Goal: Task Accomplishment & Management: Manage account settings

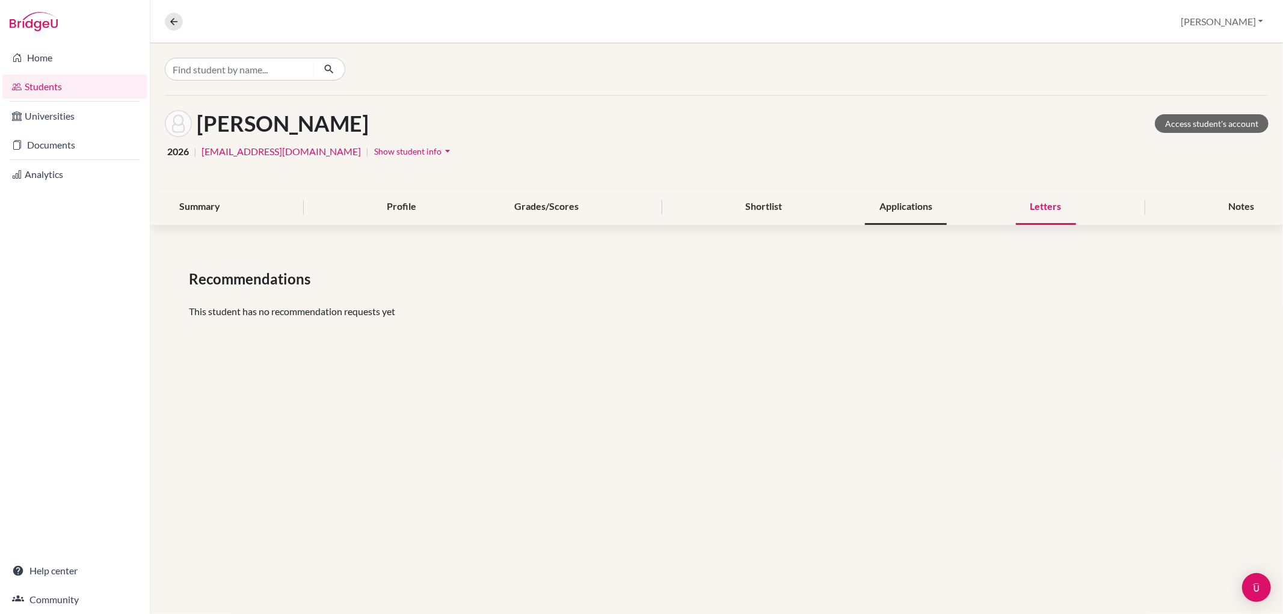
click at [905, 196] on div "Applications" at bounding box center [906, 206] width 82 height 35
click at [754, 212] on div "Shortlist" at bounding box center [764, 206] width 66 height 35
click at [1053, 206] on div "Letters" at bounding box center [1046, 206] width 60 height 35
click at [57, 67] on link "Home" at bounding box center [74, 58] width 145 height 24
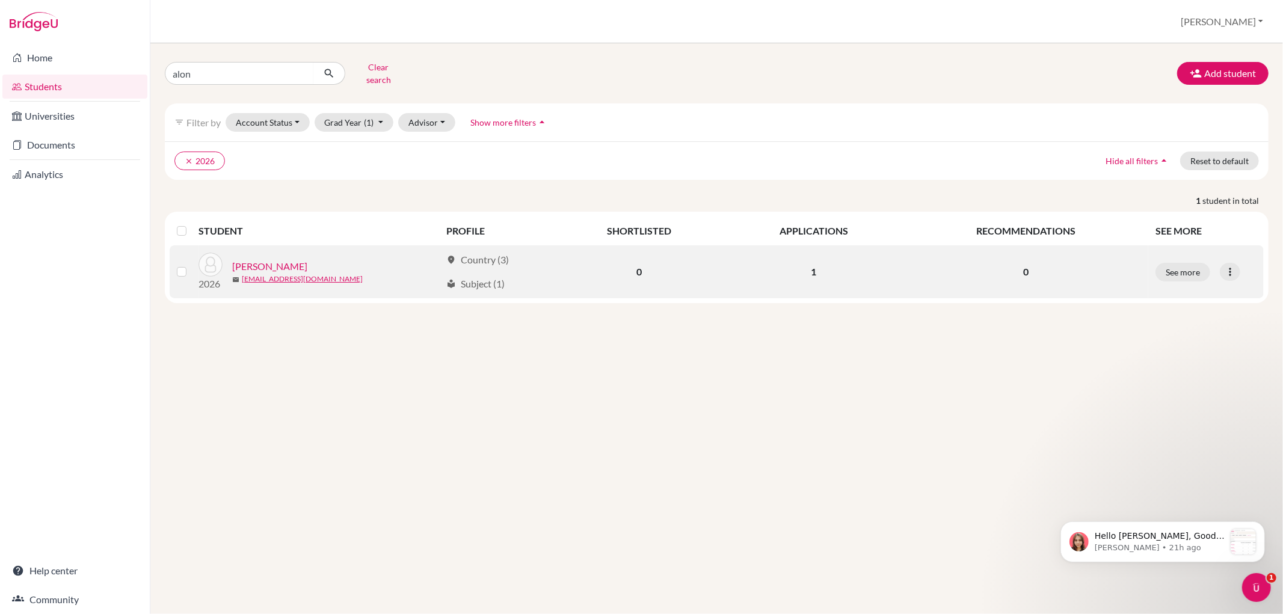
click at [277, 259] on link "[PERSON_NAME]" at bounding box center [269, 266] width 75 height 14
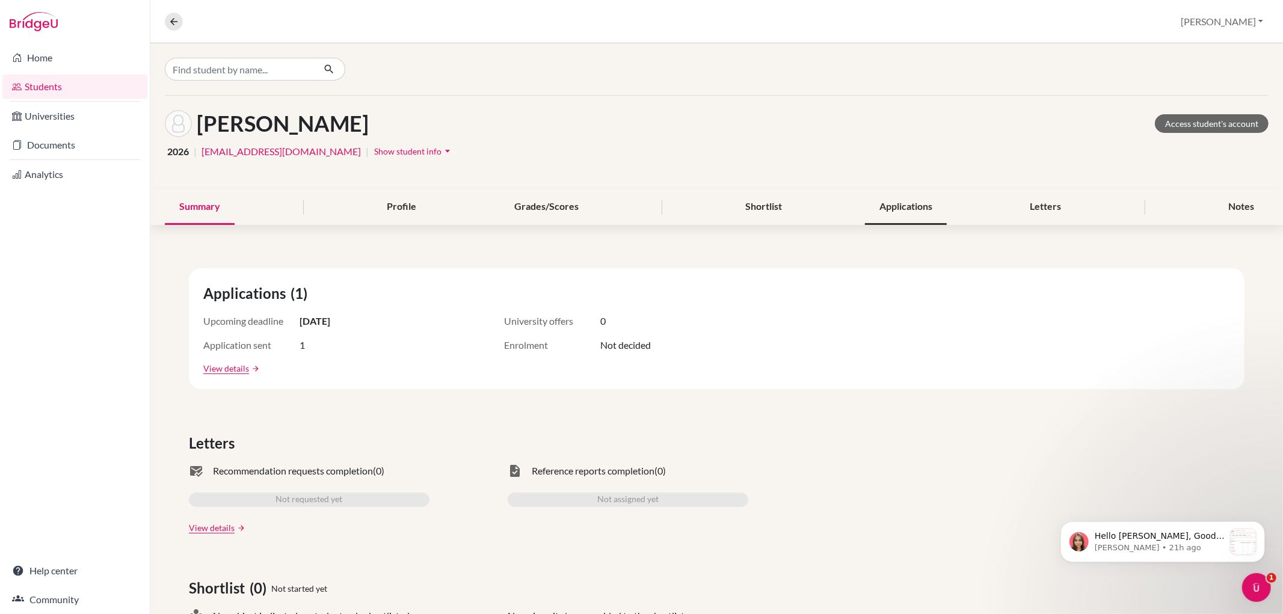
click at [888, 203] on div "Applications" at bounding box center [906, 206] width 82 height 35
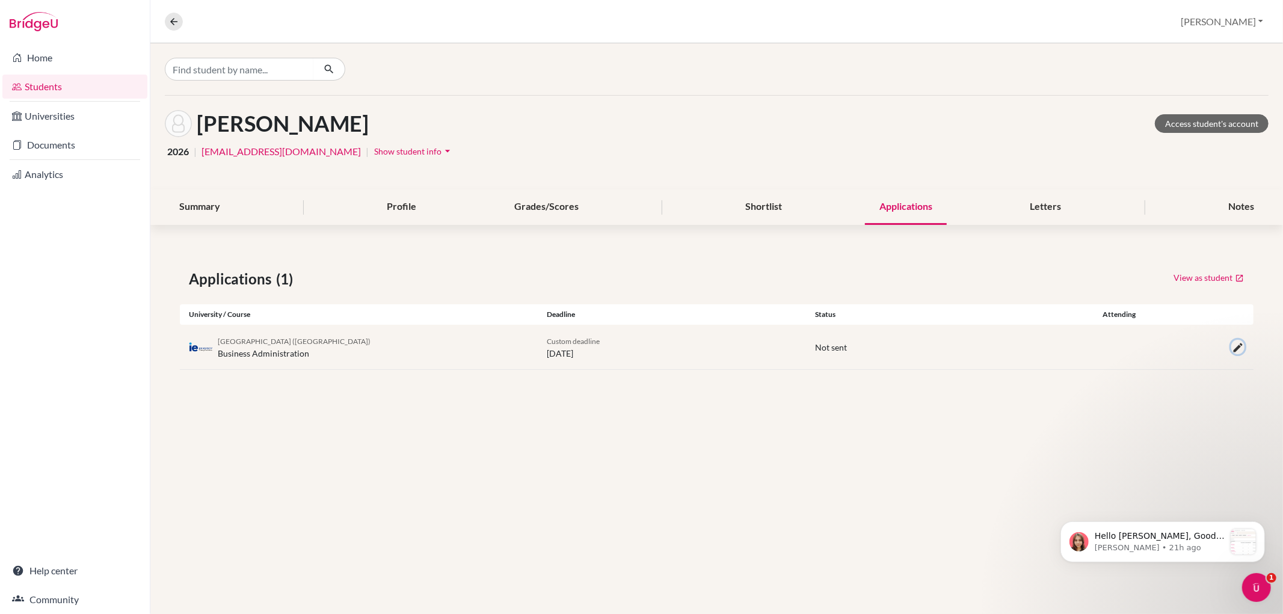
click at [1233, 345] on icon "button" at bounding box center [1238, 348] width 12 height 12
click at [1181, 435] on button "Cancel" at bounding box center [1167, 440] width 48 height 19
click at [71, 52] on link "Home" at bounding box center [74, 58] width 145 height 24
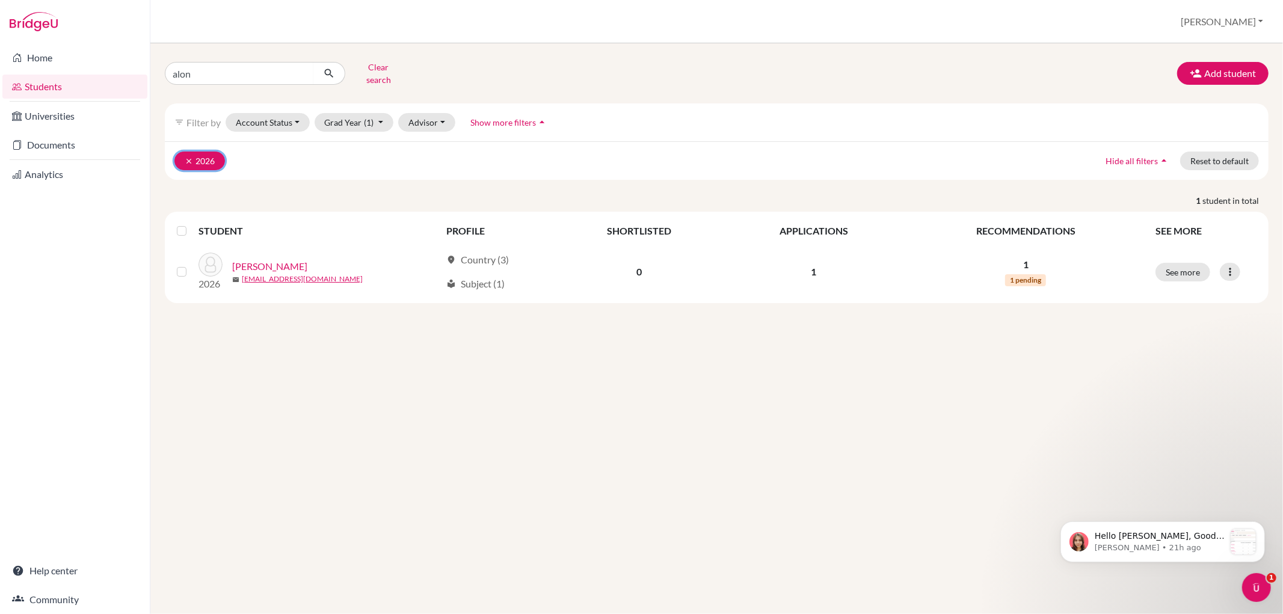
click at [189, 157] on icon "clear" at bounding box center [189, 161] width 8 height 8
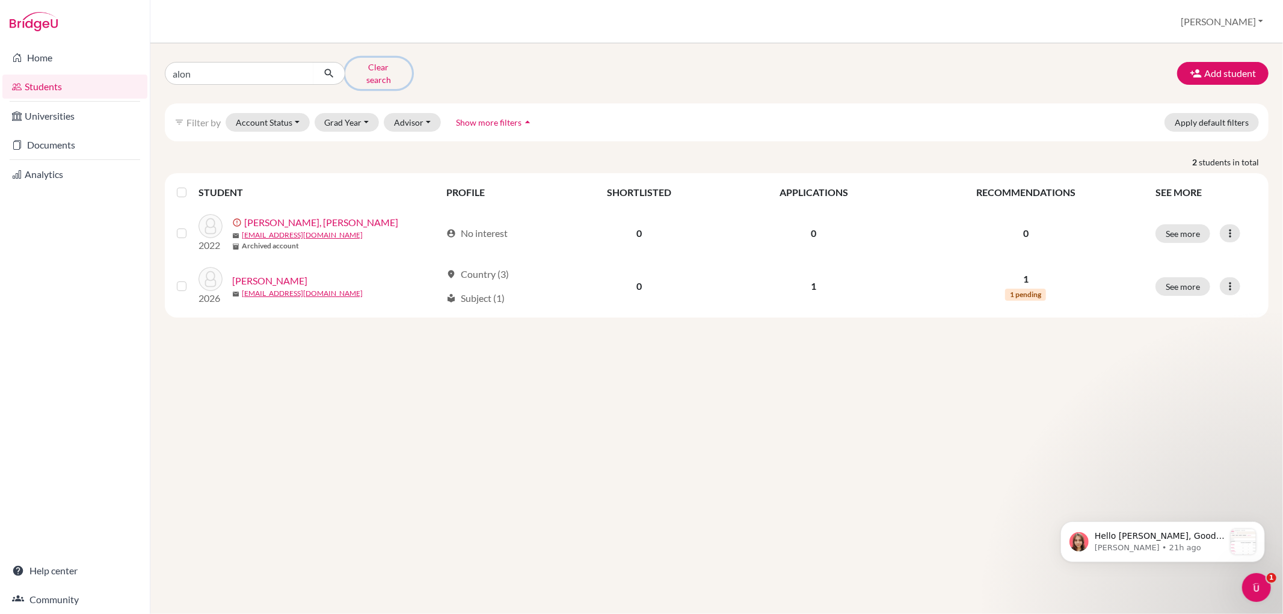
click at [378, 69] on button "Clear search" at bounding box center [378, 73] width 67 height 31
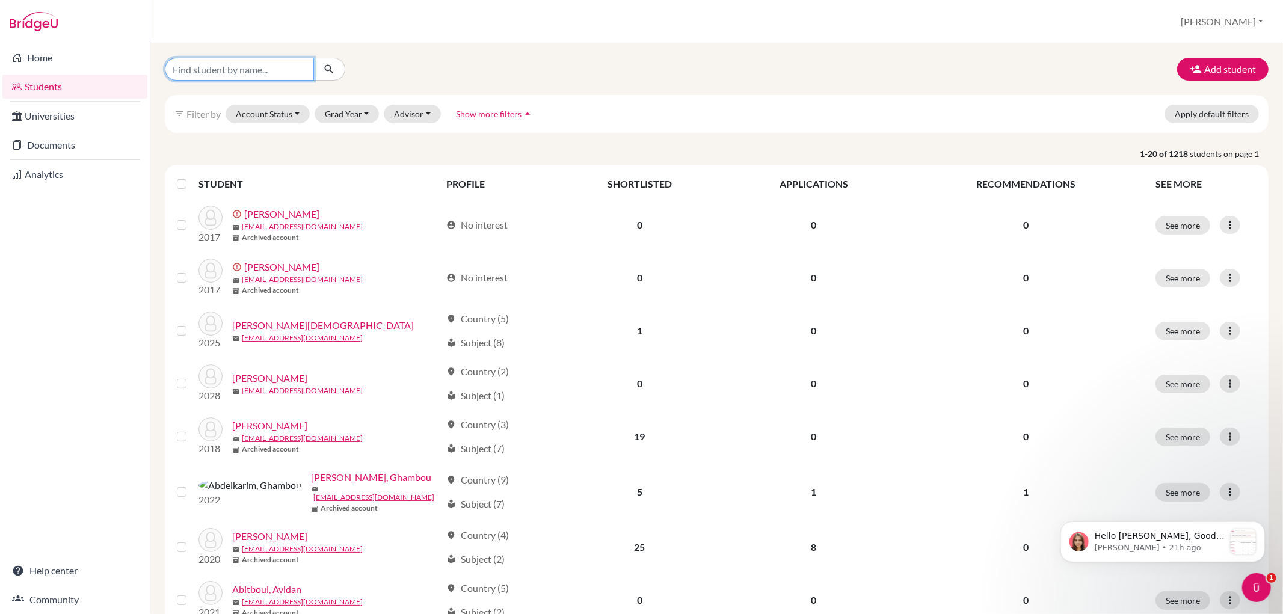
click at [239, 63] on input "Find student by name..." at bounding box center [239, 69] width 149 height 23
type input "alon"
click button "submit" at bounding box center [329, 69] width 32 height 23
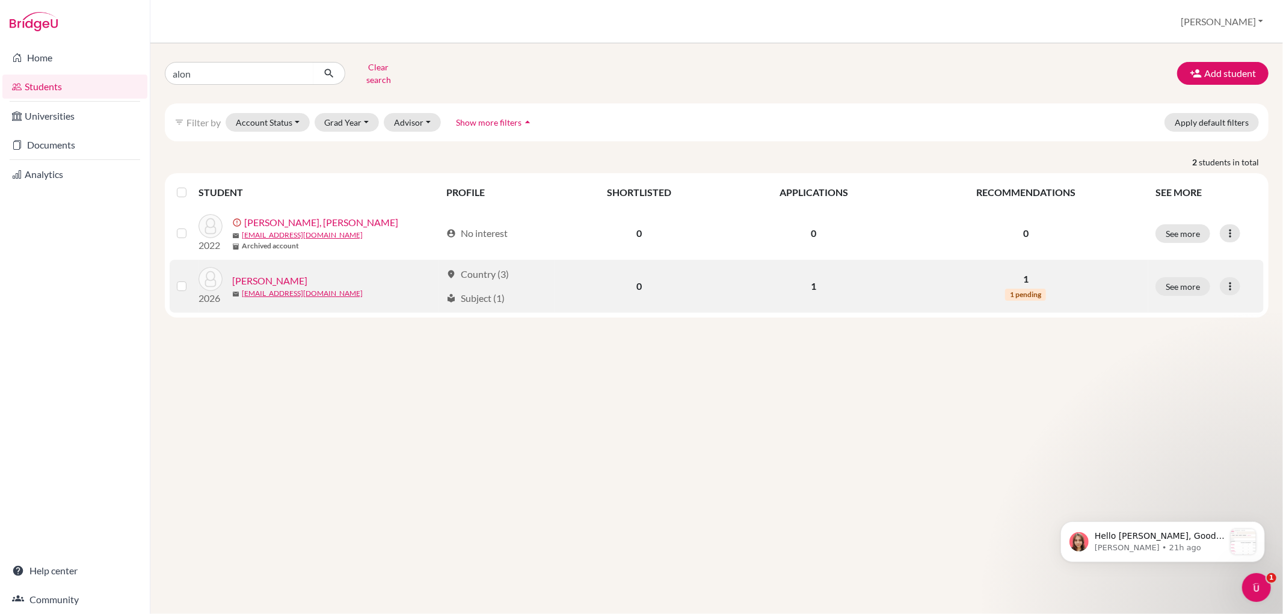
click at [273, 274] on link "[PERSON_NAME]" at bounding box center [269, 281] width 75 height 14
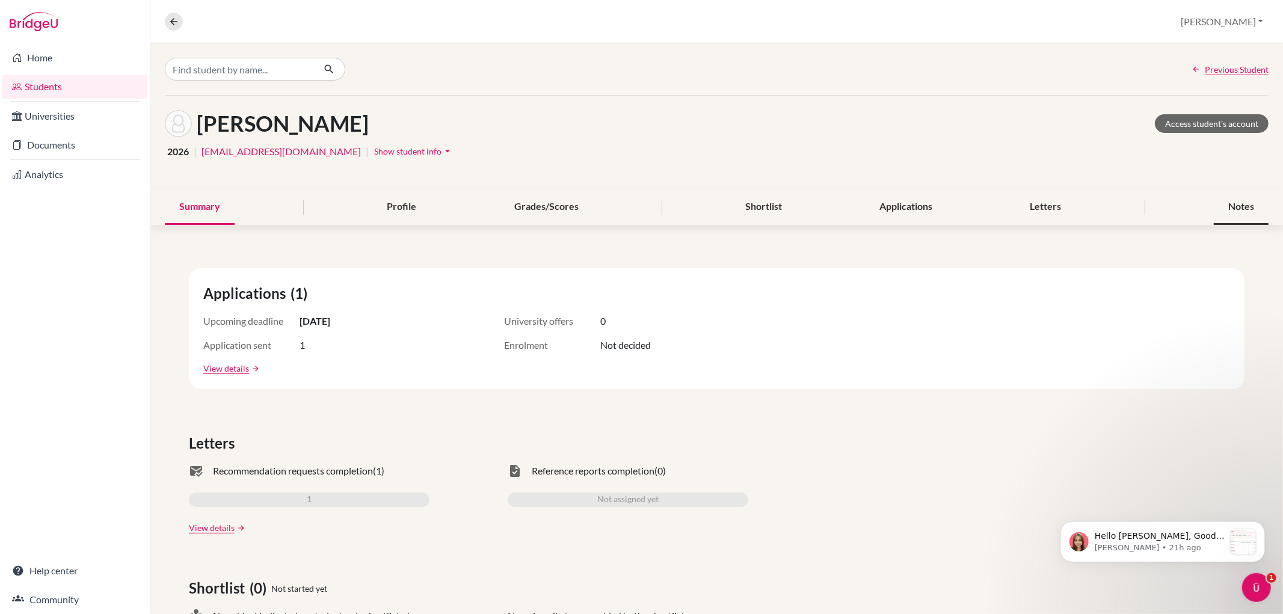
click at [1237, 206] on div "Notes" at bounding box center [1241, 206] width 55 height 35
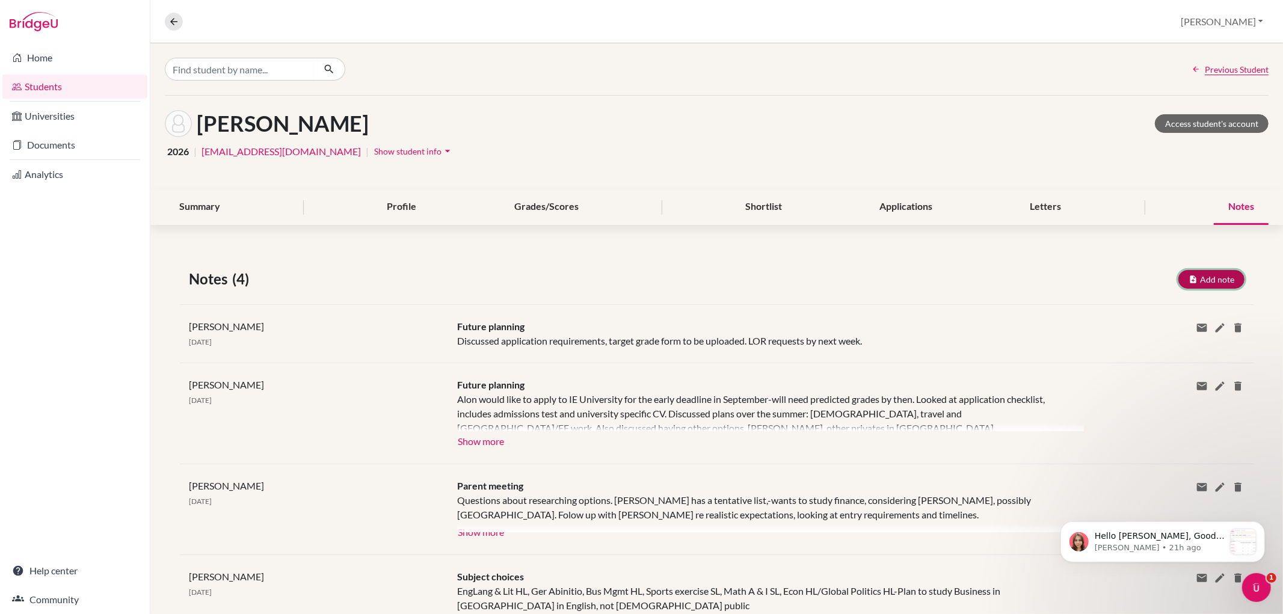
click at [1197, 273] on button "Add note" at bounding box center [1211, 279] width 66 height 19
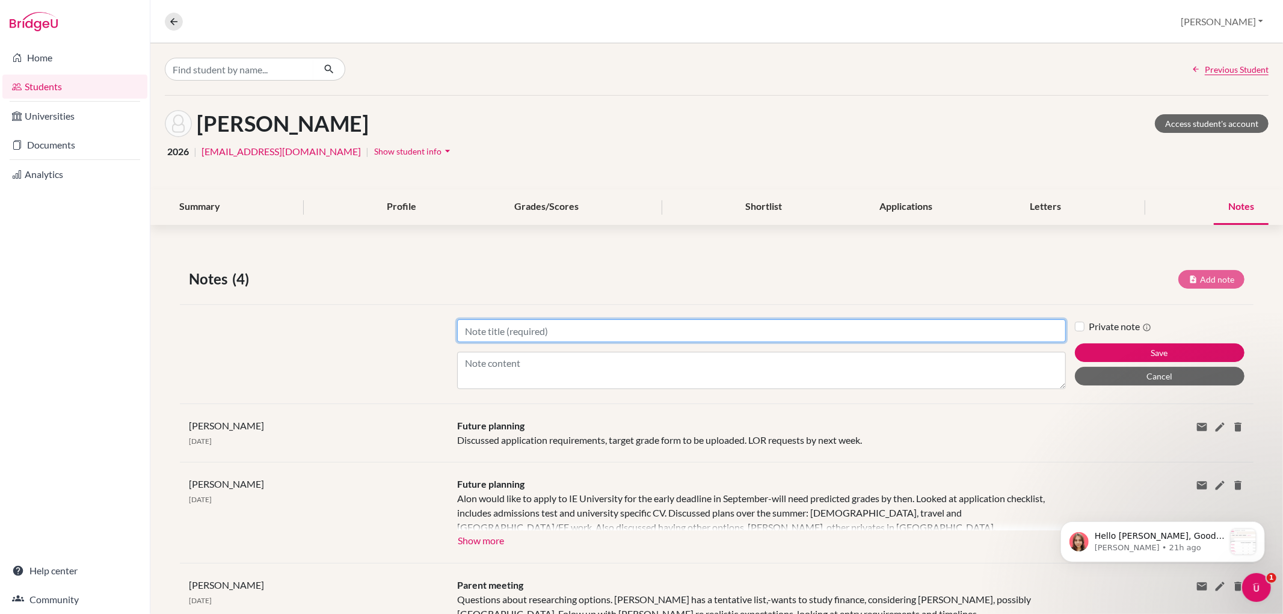
click at [658, 325] on input "Title" at bounding box center [761, 330] width 608 height 23
type input "Applications"
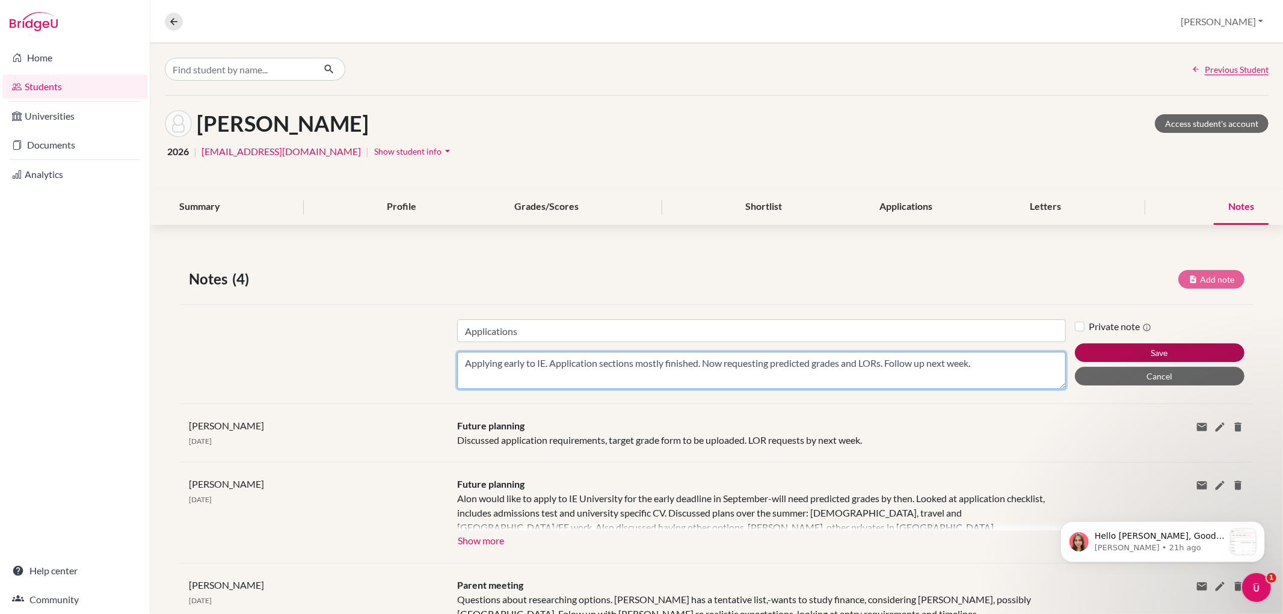
type textarea "Applying early to IE. Application sections mostly finished. Now requesting pred…"
click at [1114, 349] on button "Save" at bounding box center [1160, 352] width 170 height 19
